Goal: Task Accomplishment & Management: Complete application form

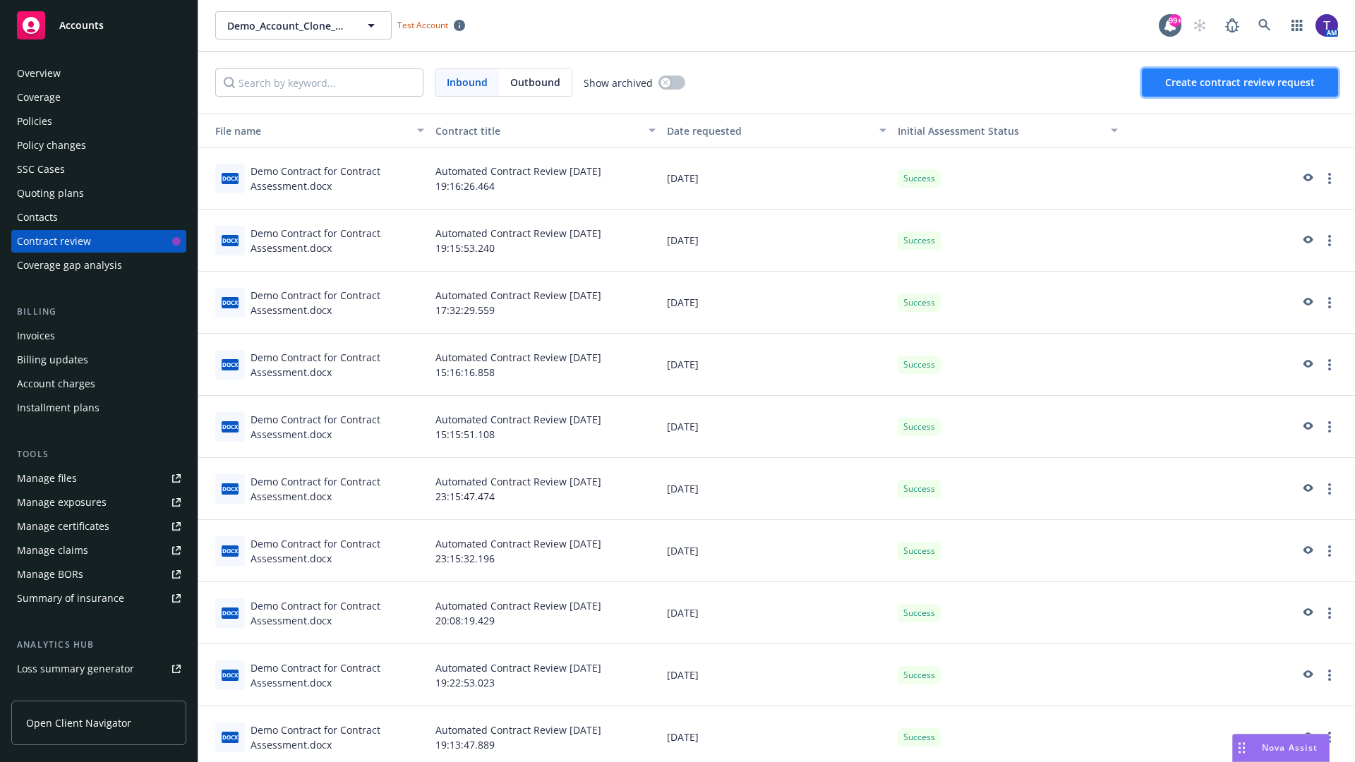
click at [1241, 83] on span "Create contract review request" at bounding box center [1240, 82] width 150 height 13
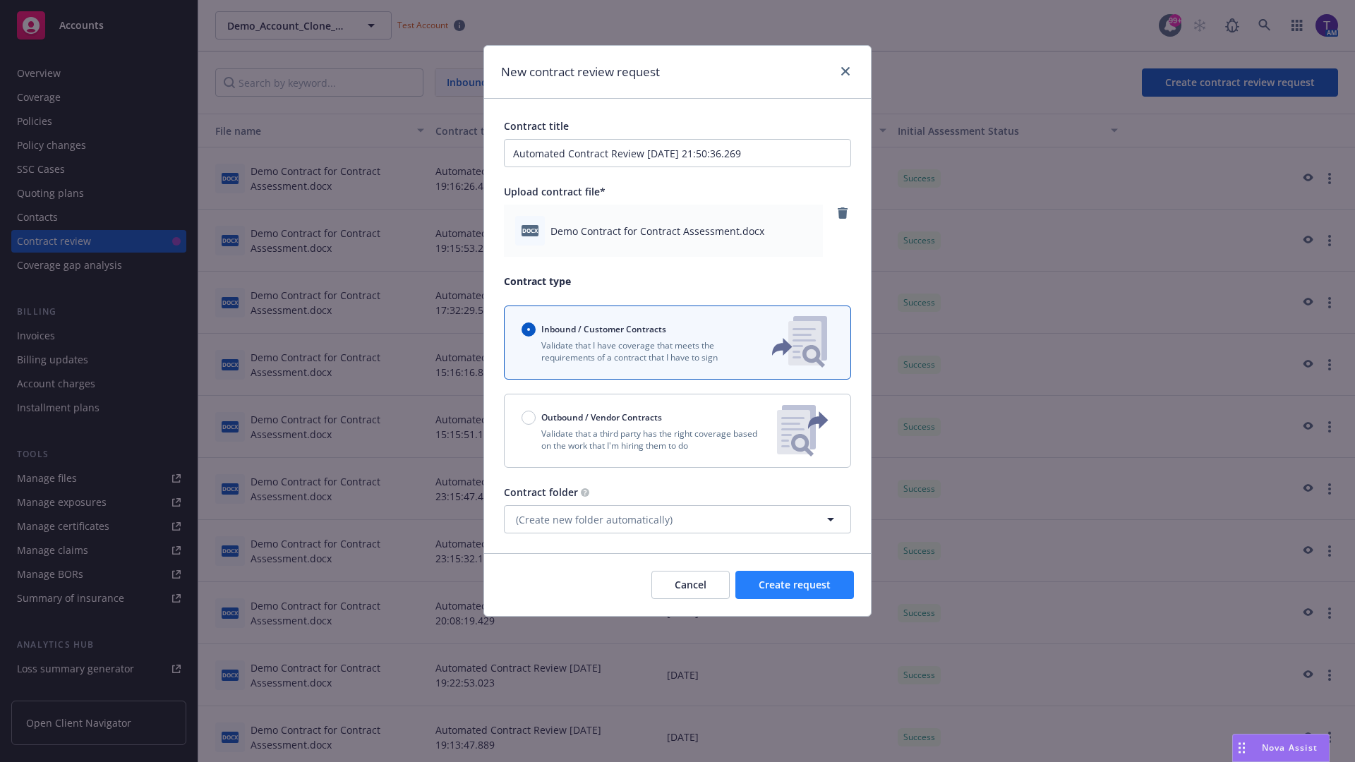
type input "Automated Contract Review 08-15-2025 21:50:36.269"
click at [795, 585] on span "Create request" at bounding box center [795, 584] width 72 height 13
